Goal: Communication & Community: Answer question/provide support

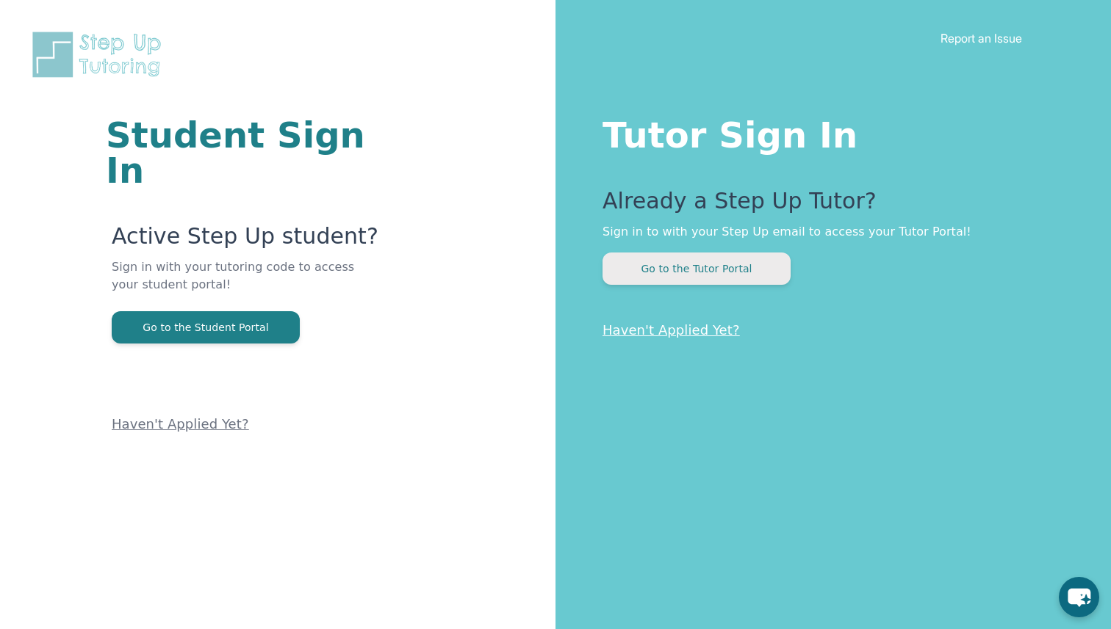
click at [751, 276] on button "Go to the Tutor Portal" at bounding box center [696, 269] width 188 height 32
click at [765, 279] on button "Go to the Tutor Portal" at bounding box center [696, 269] width 188 height 32
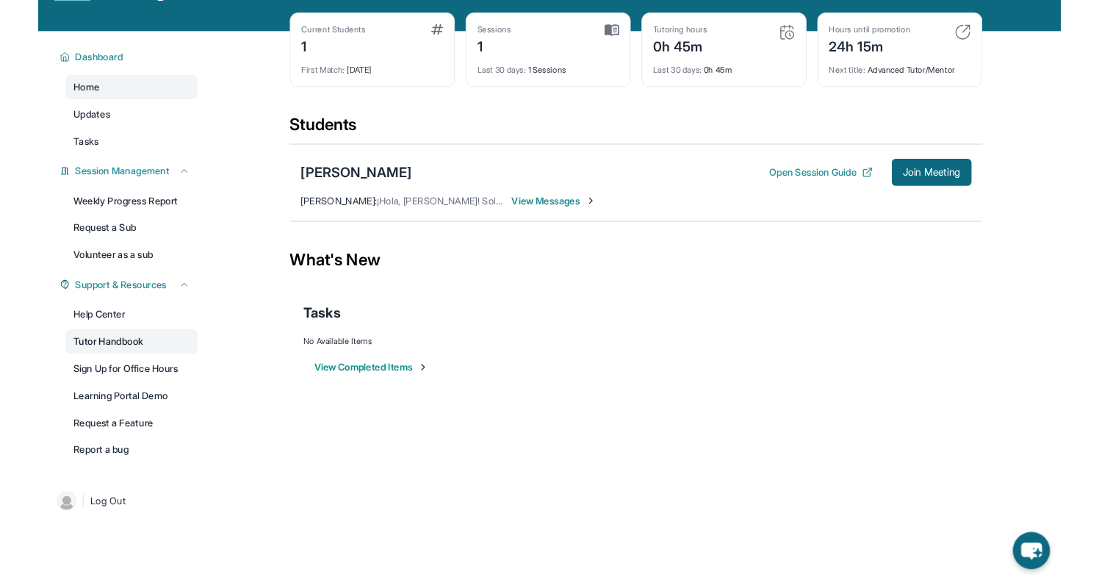
scroll to position [94, 0]
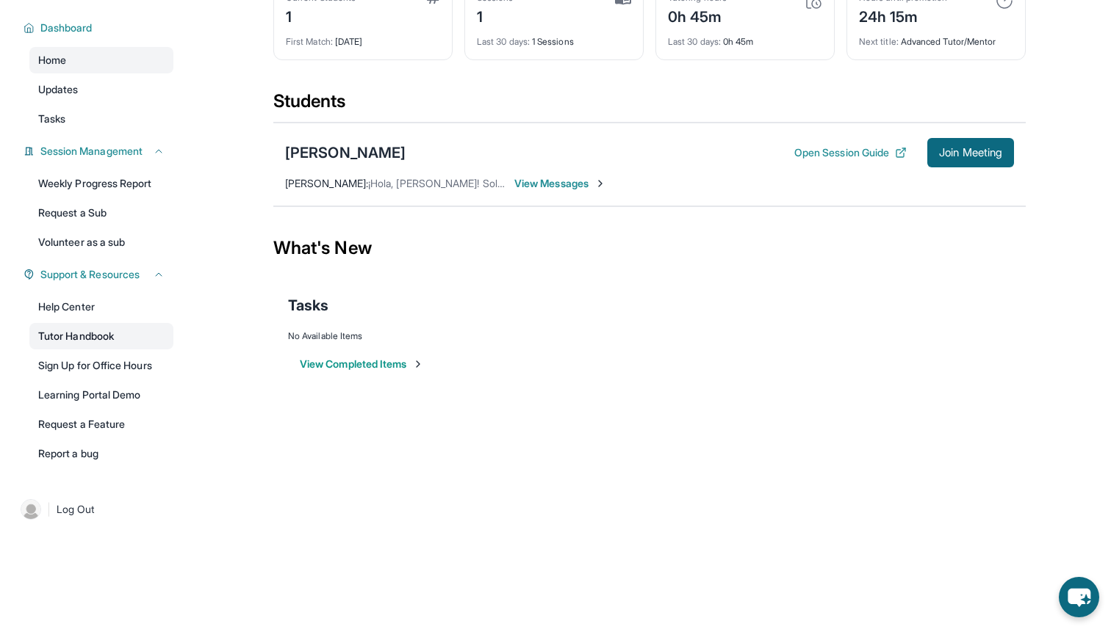
click at [141, 339] on link "Tutor Handbook" at bounding box center [101, 336] width 144 height 26
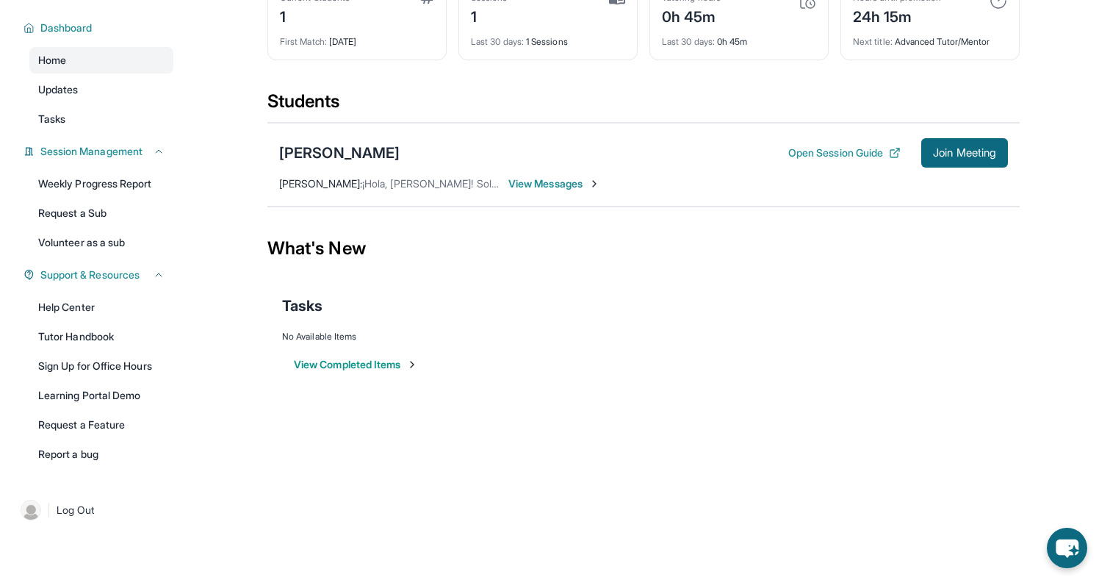
scroll to position [0, 0]
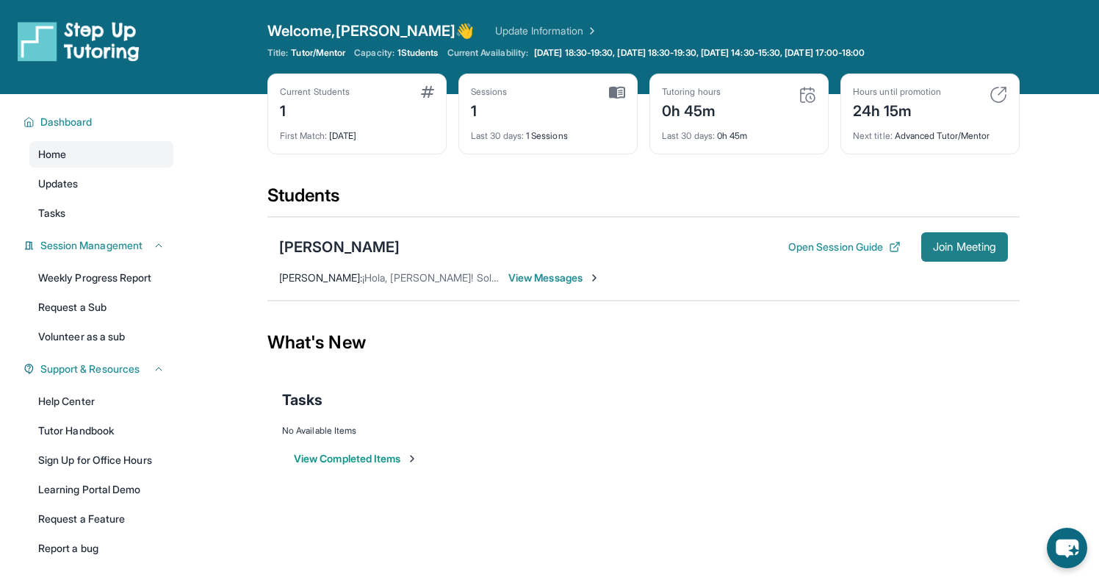
click at [940, 244] on span "Join Meeting" at bounding box center [964, 246] width 63 height 9
click at [970, 21] on div "Welcome, Jose 👋 Update Information" at bounding box center [643, 31] width 752 height 21
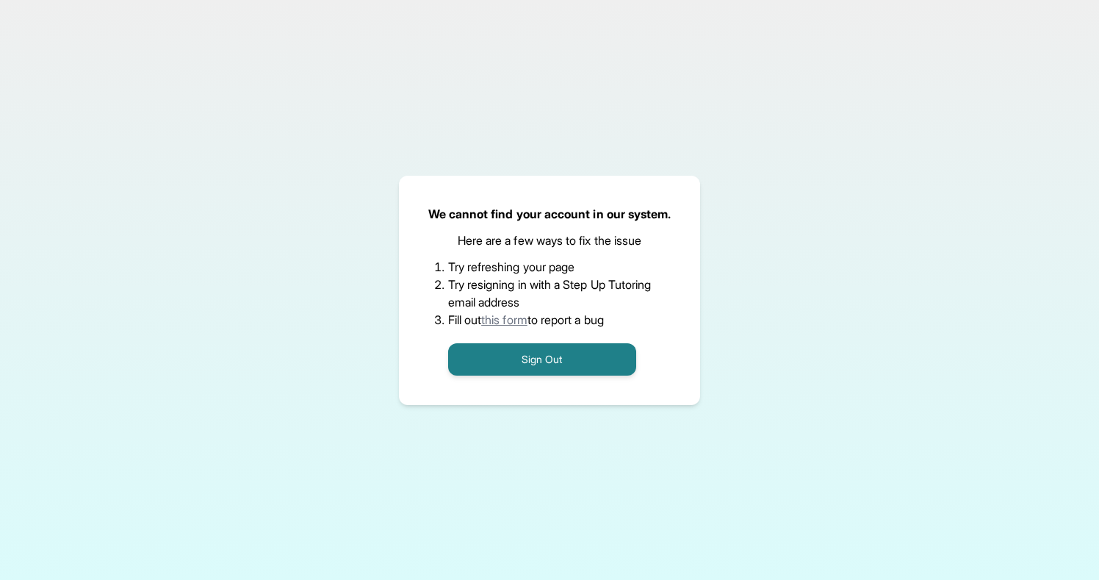
click at [947, 183] on div "We cannot find your account in our system. Here are a few ways to fix the issue…" at bounding box center [549, 290] width 1099 height 580
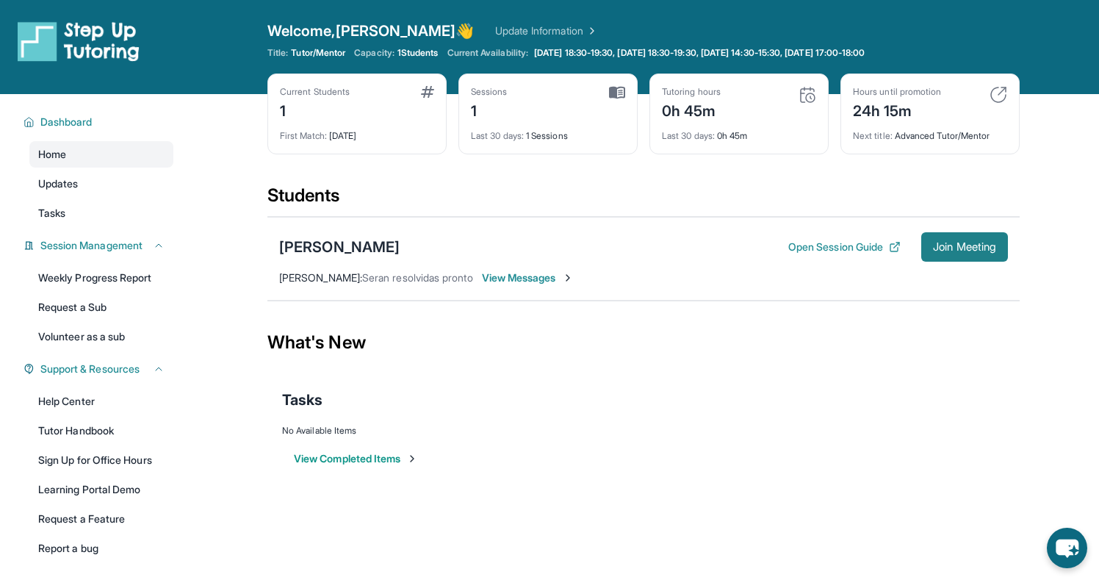
click at [950, 242] on span "Join Meeting" at bounding box center [964, 246] width 63 height 9
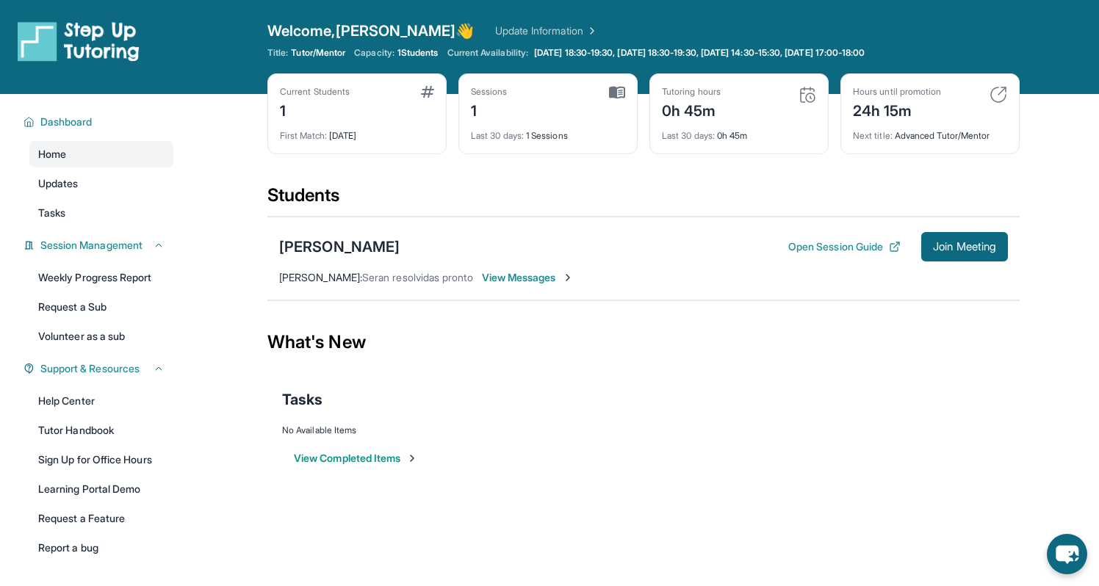
click at [553, 275] on span "View Messages" at bounding box center [528, 277] width 92 height 15
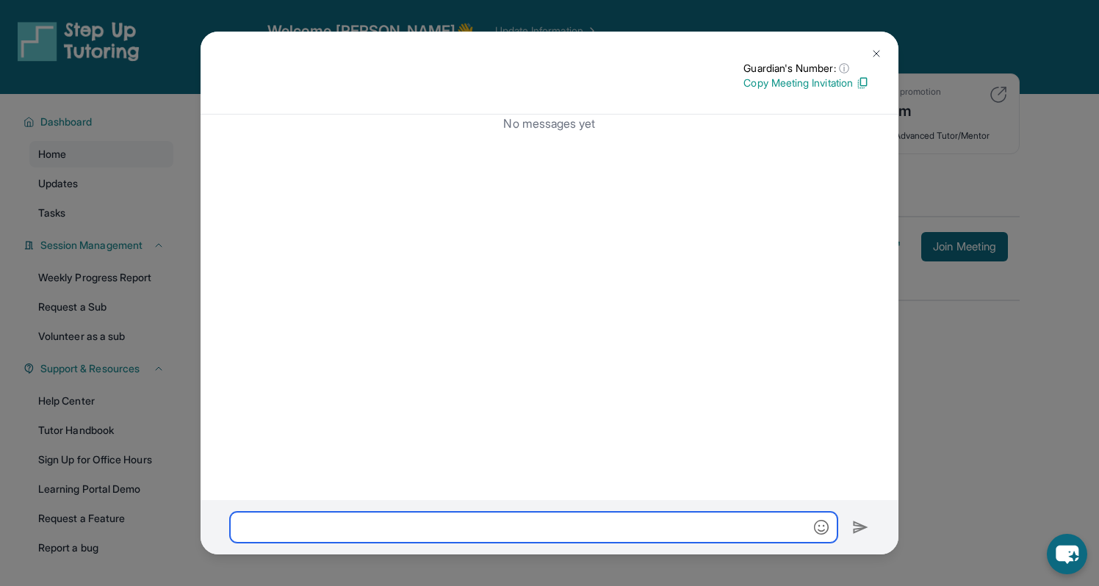
click at [622, 541] on input "text" at bounding box center [533, 527] width 607 height 31
type input "**********"
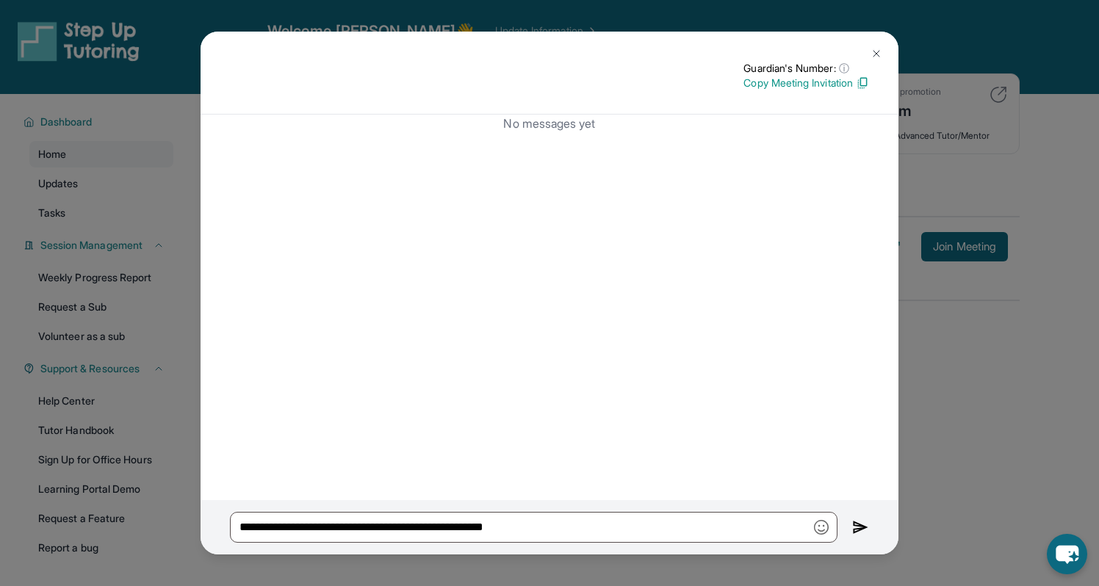
click at [857, 526] on img at bounding box center [860, 528] width 17 height 18
click at [862, 527] on img at bounding box center [860, 528] width 17 height 18
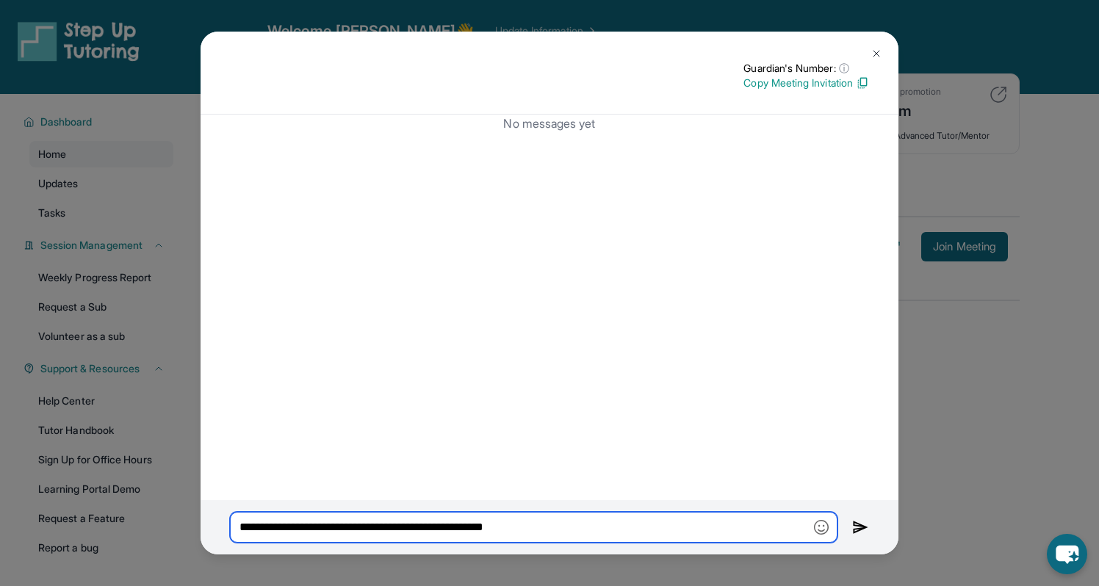
click at [771, 526] on input "**********" at bounding box center [533, 527] width 607 height 31
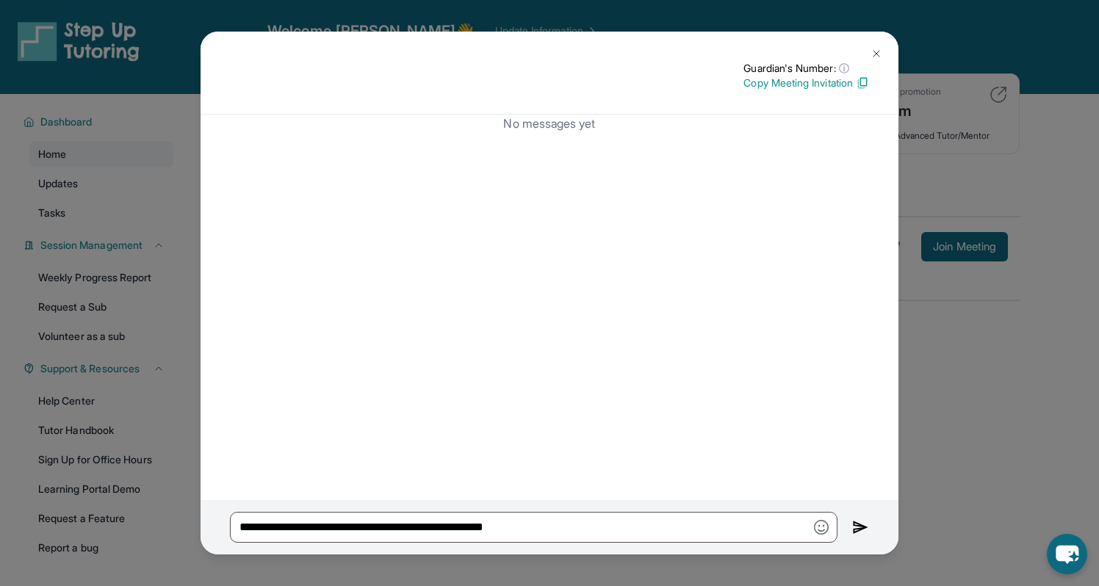
click at [874, 52] on img at bounding box center [876, 54] width 12 height 12
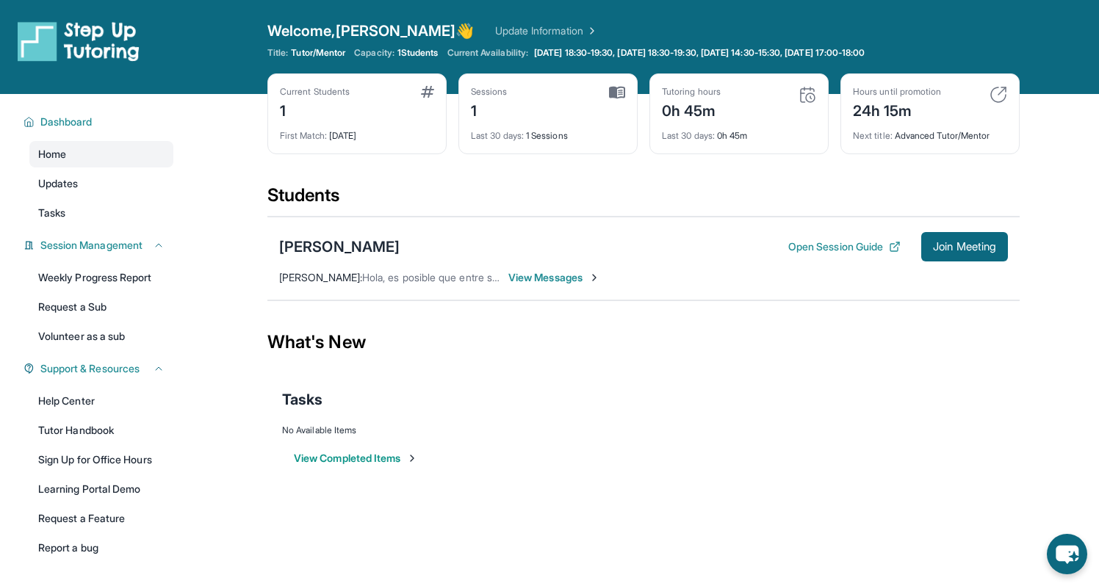
click at [582, 284] on span "View Messages" at bounding box center [554, 277] width 92 height 15
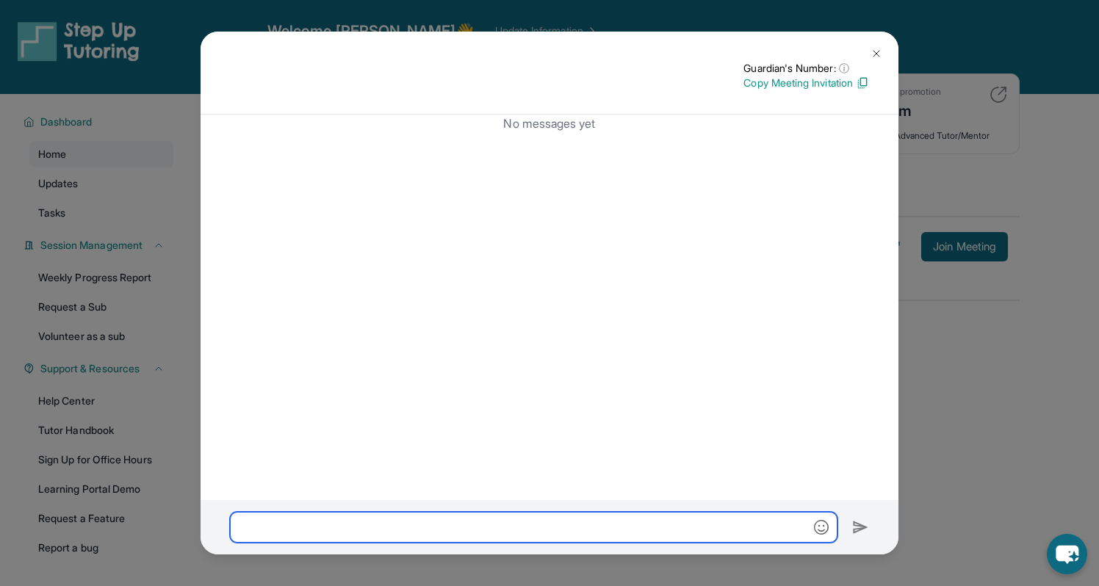
click at [622, 521] on input "text" at bounding box center [533, 527] width 607 height 31
type input "*"
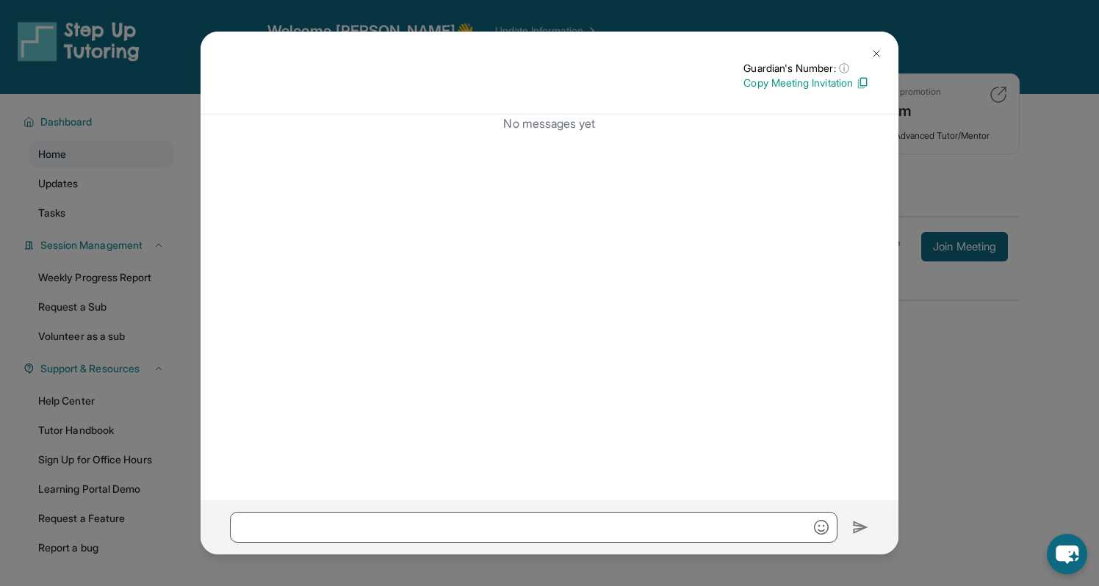
click at [866, 53] on button at bounding box center [876, 53] width 29 height 29
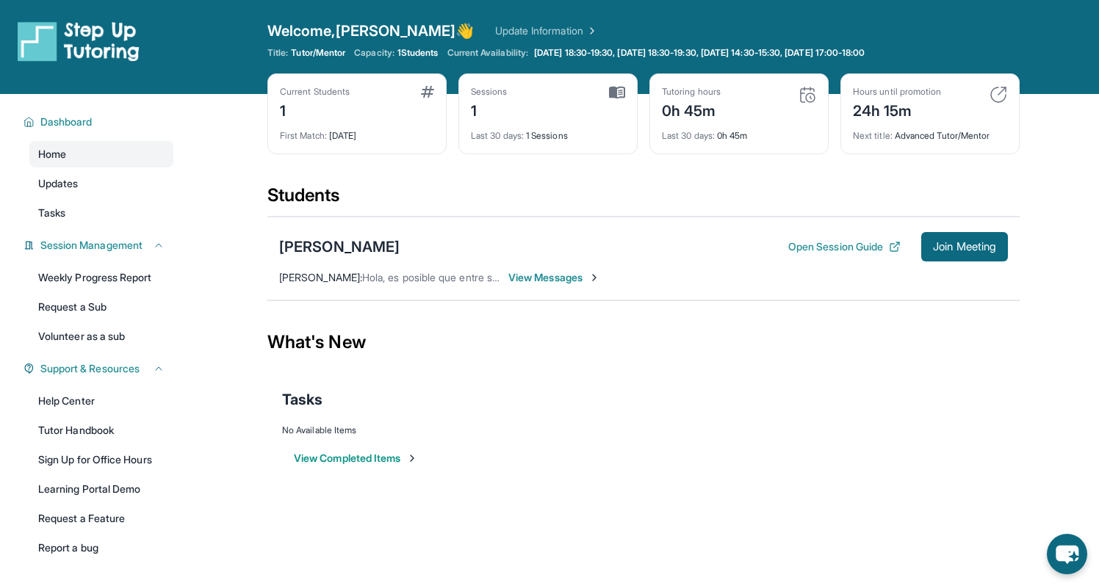
click at [563, 275] on span "View Messages" at bounding box center [554, 277] width 92 height 15
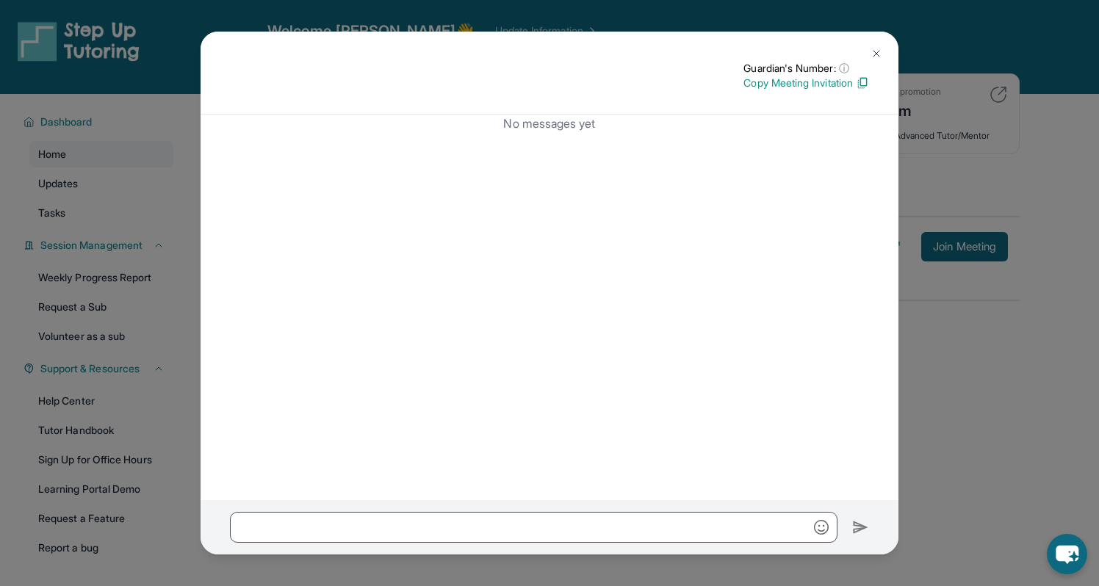
click at [878, 54] on img at bounding box center [876, 54] width 12 height 12
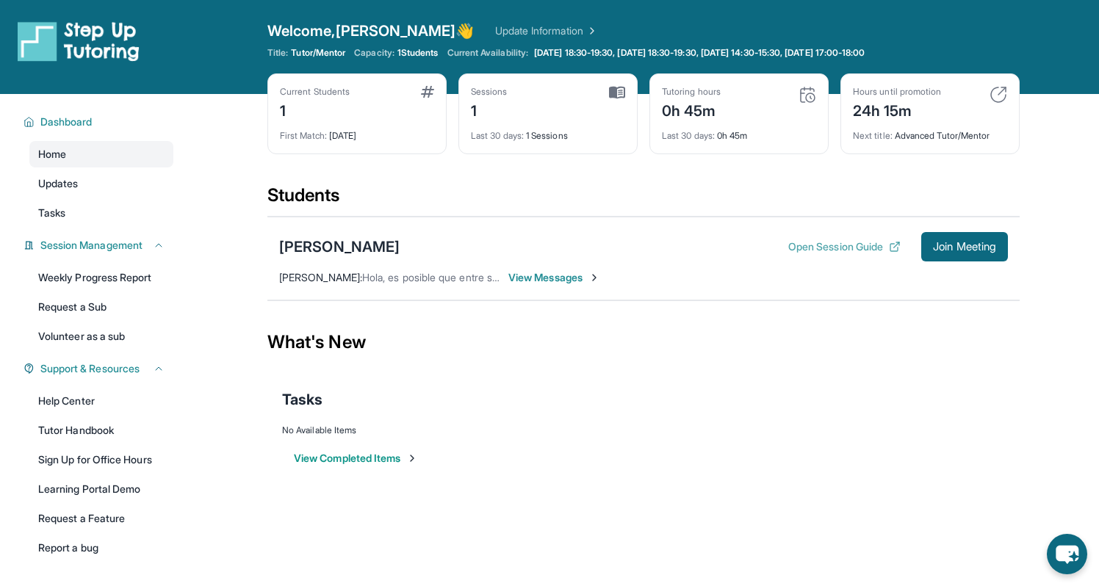
click at [834, 249] on button "Open Session Guide" at bounding box center [844, 246] width 112 height 15
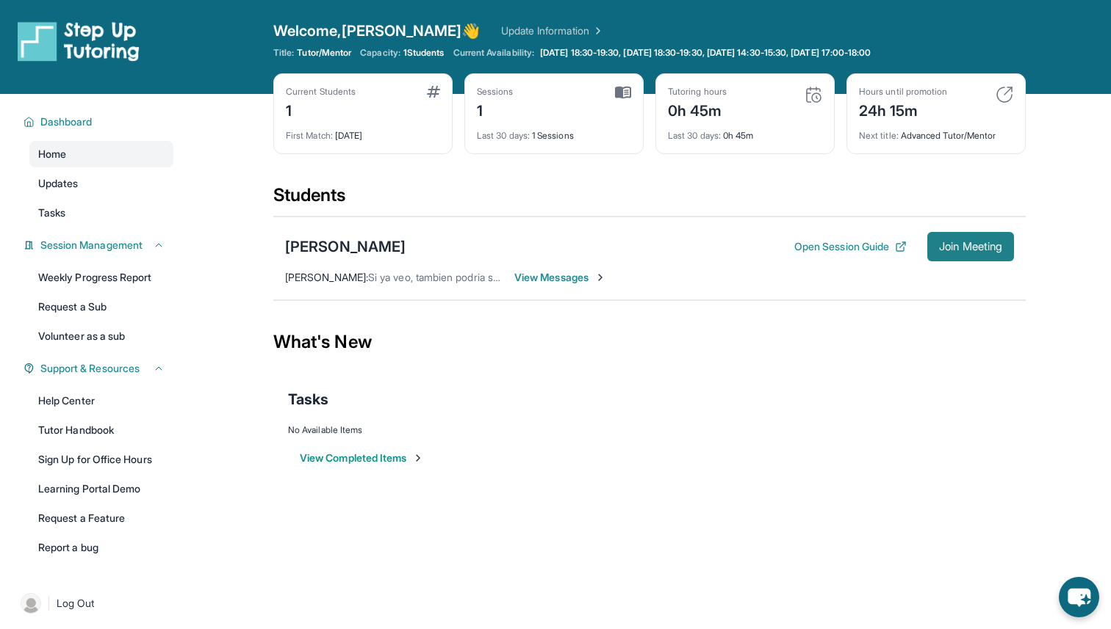
click at [944, 254] on button "Join Meeting" at bounding box center [970, 246] width 87 height 29
click at [704, 110] on div "1h 10m" at bounding box center [697, 110] width 59 height 24
click at [701, 171] on div "Current Students 1 First Match : [DATE] Sessions 2 Last 30 days : 2 Sessions Tu…" at bounding box center [649, 128] width 752 height 110
